Goal: Task Accomplishment & Management: Manage account settings

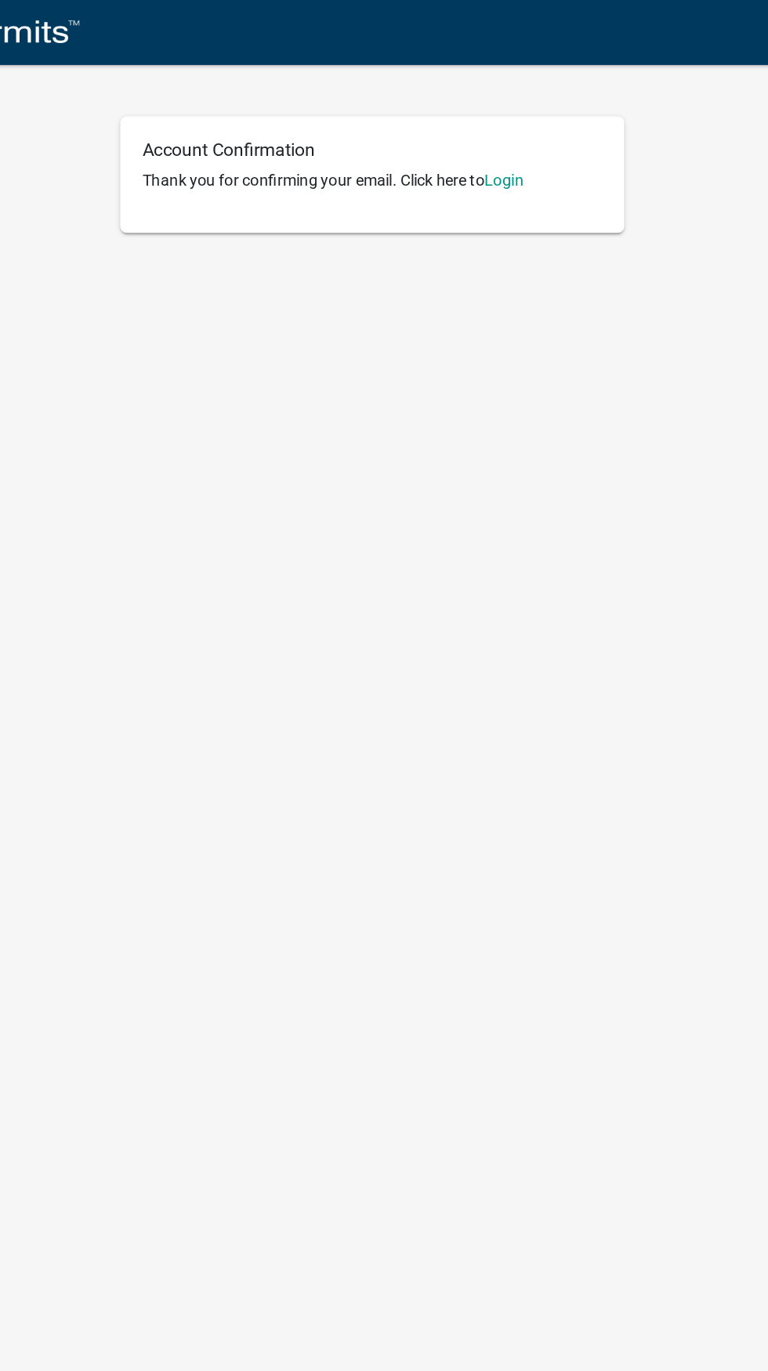
click at [516, 121] on p "Thank you for confirming your email. Click here to [GEOGRAPHIC_DATA]" at bounding box center [383, 126] width 321 height 16
click at [479, 126] on link "Login" at bounding box center [475, 126] width 27 height 13
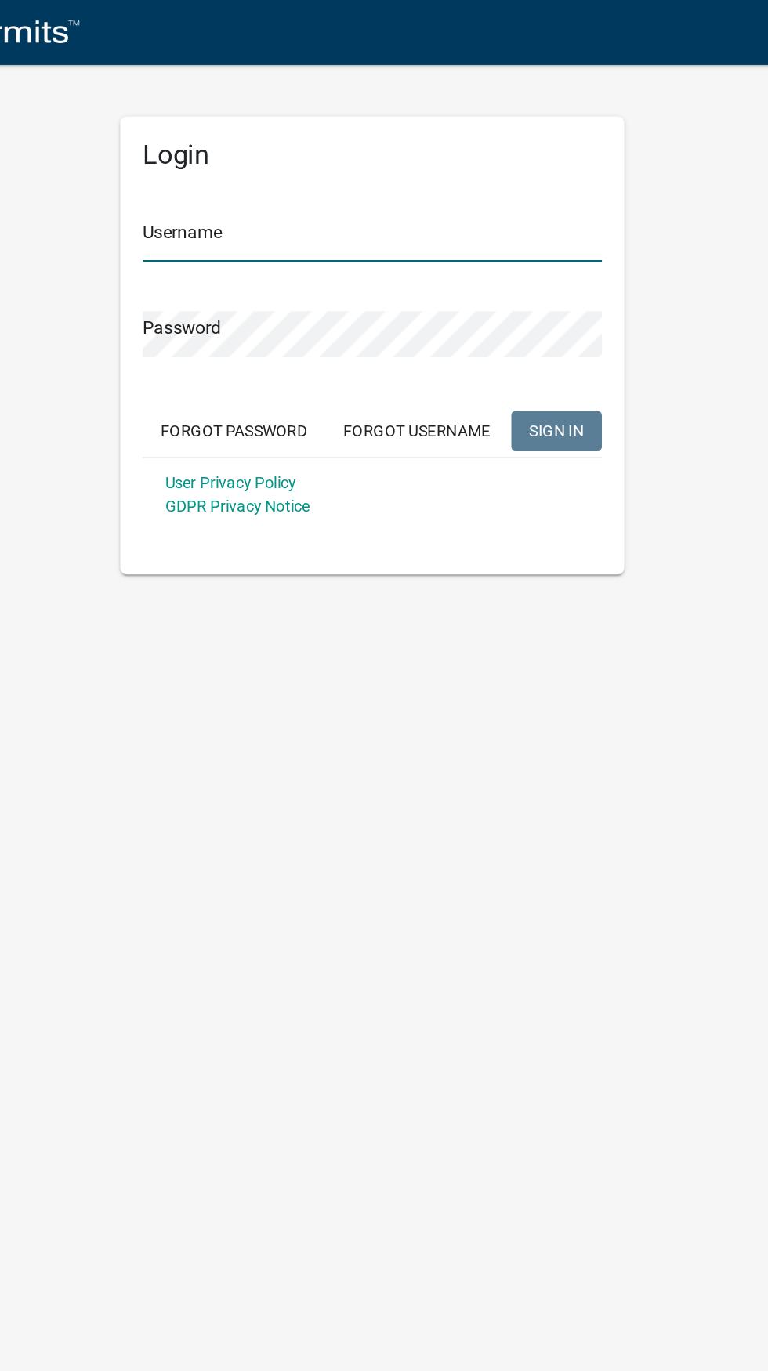
click at [386, 174] on input "Username" at bounding box center [383, 167] width 321 height 32
type input "LesliePhipps"
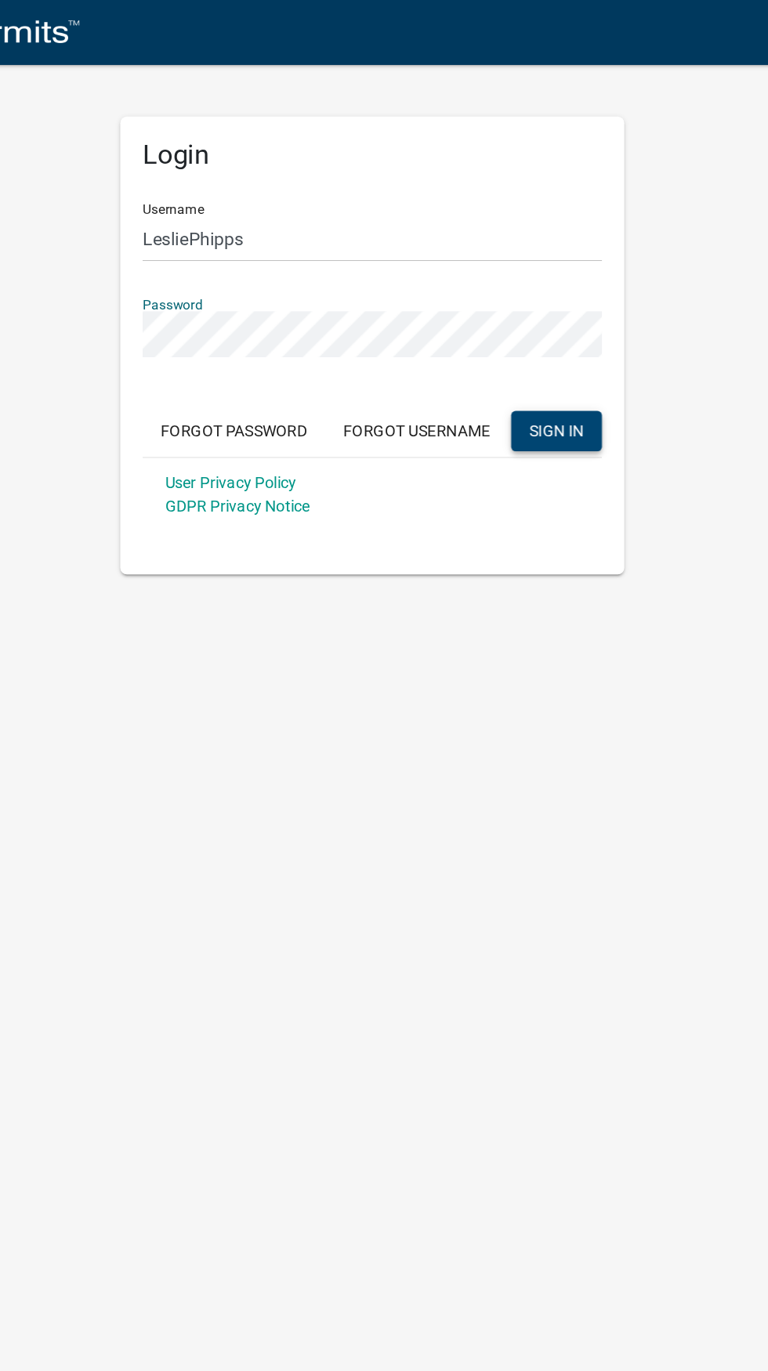
click at [526, 294] on button "SIGN IN" at bounding box center [512, 302] width 63 height 28
click at [524, 299] on span "SIGN IN" at bounding box center [513, 301] width 38 height 13
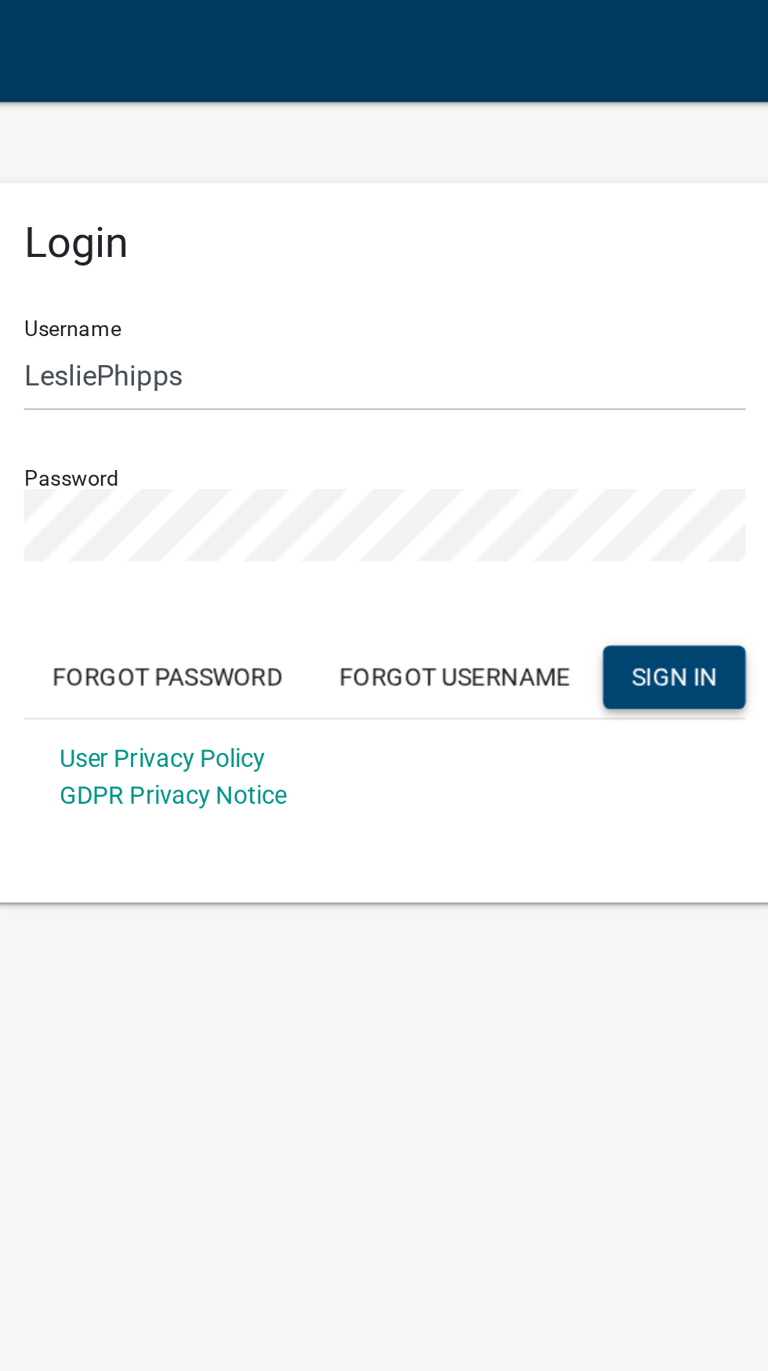
click at [530, 315] on button "SIGN IN" at bounding box center [512, 302] width 63 height 28
